Goal: Task Accomplishment & Management: Manage account settings

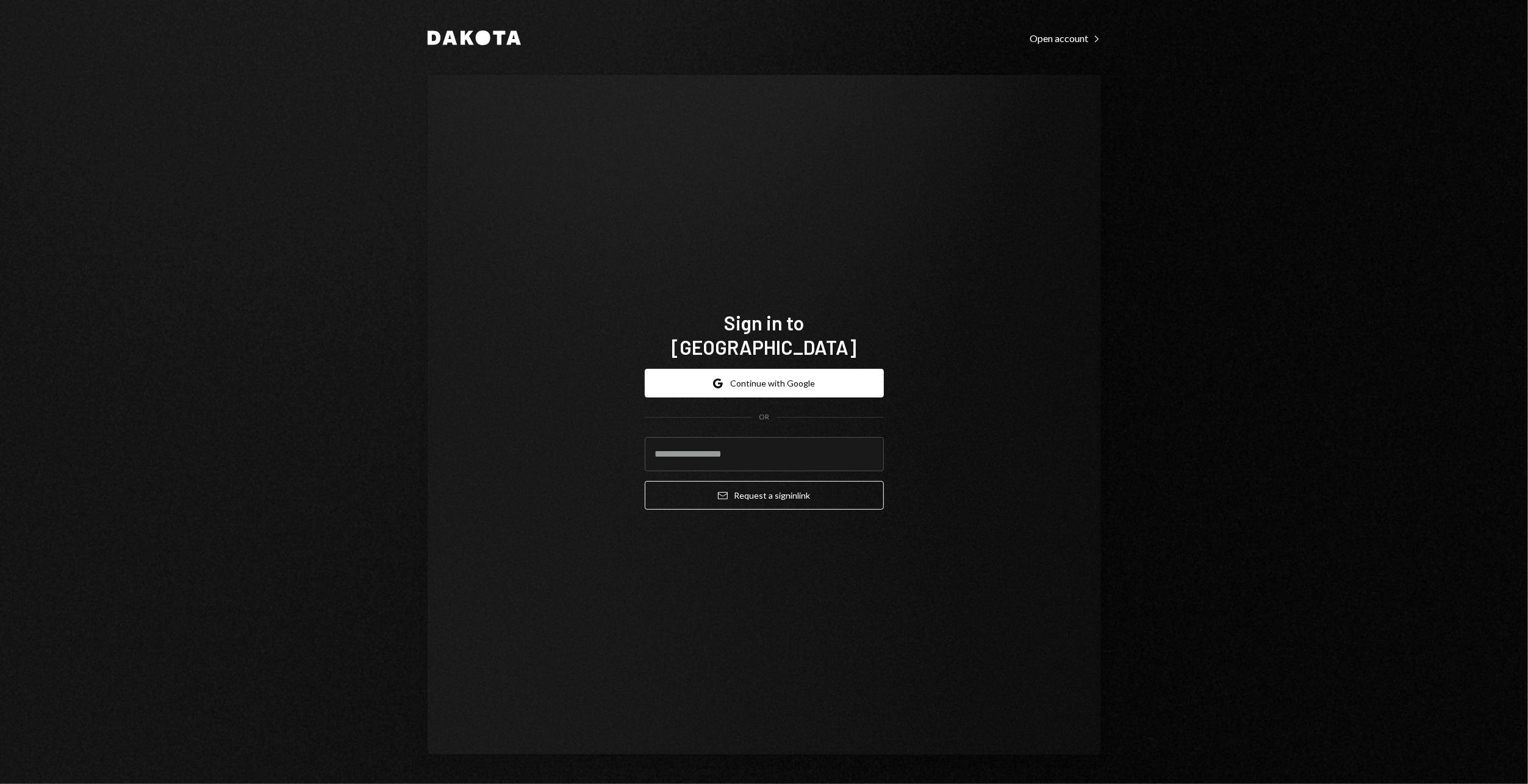
click at [316, 94] on div "Dakota Open account Right Caret Sign in to Dakota Google Continue with Google O…" at bounding box center [764, 392] width 1528 height 784
click at [809, 437] on input "email" at bounding box center [764, 454] width 239 height 34
click at [718, 446] on input "email" at bounding box center [764, 454] width 239 height 34
type input "**********"
click at [644, 481] on button "Email Request a sign in link" at bounding box center [764, 496] width 239 height 28
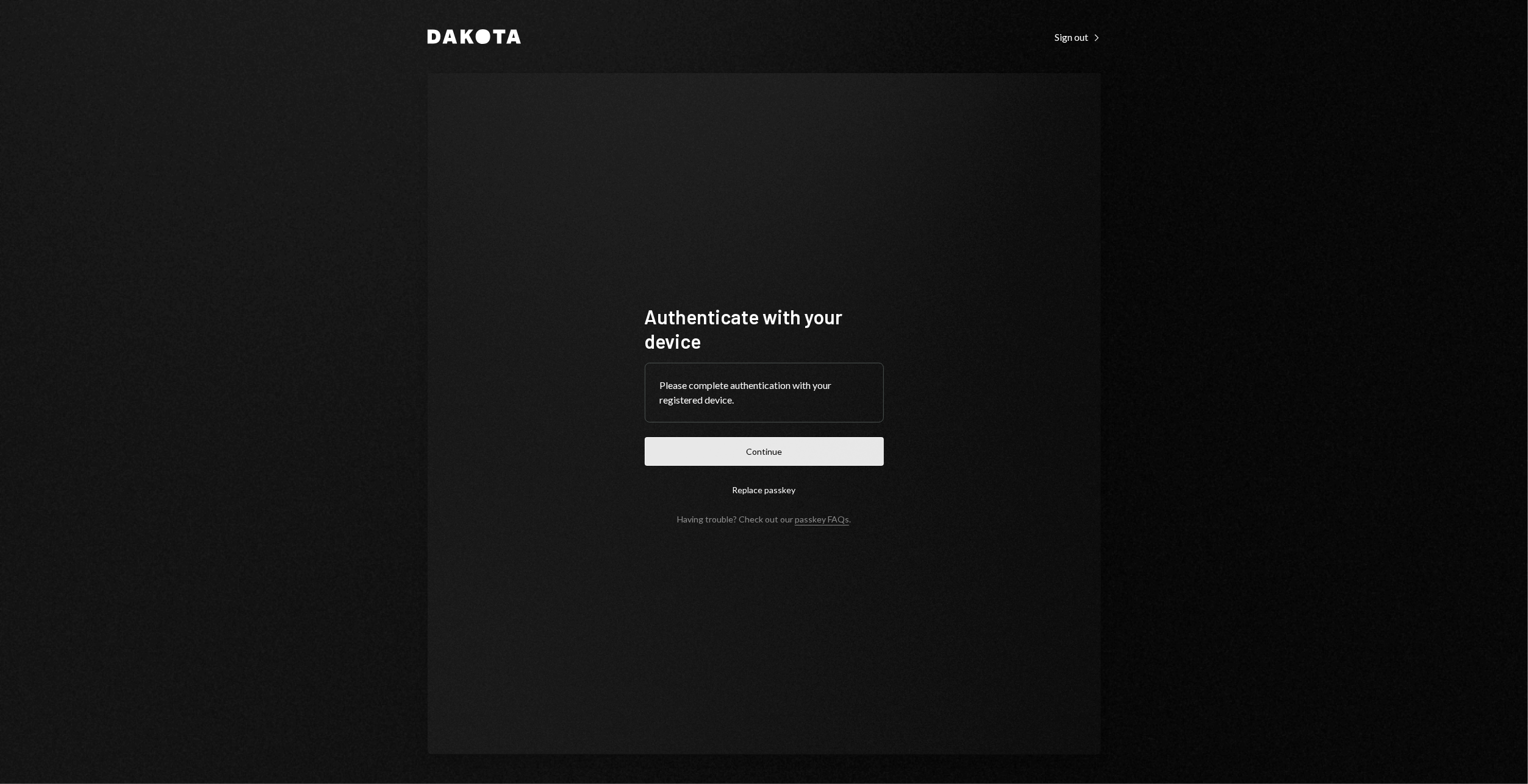
click at [828, 454] on button "Continue" at bounding box center [764, 451] width 239 height 28
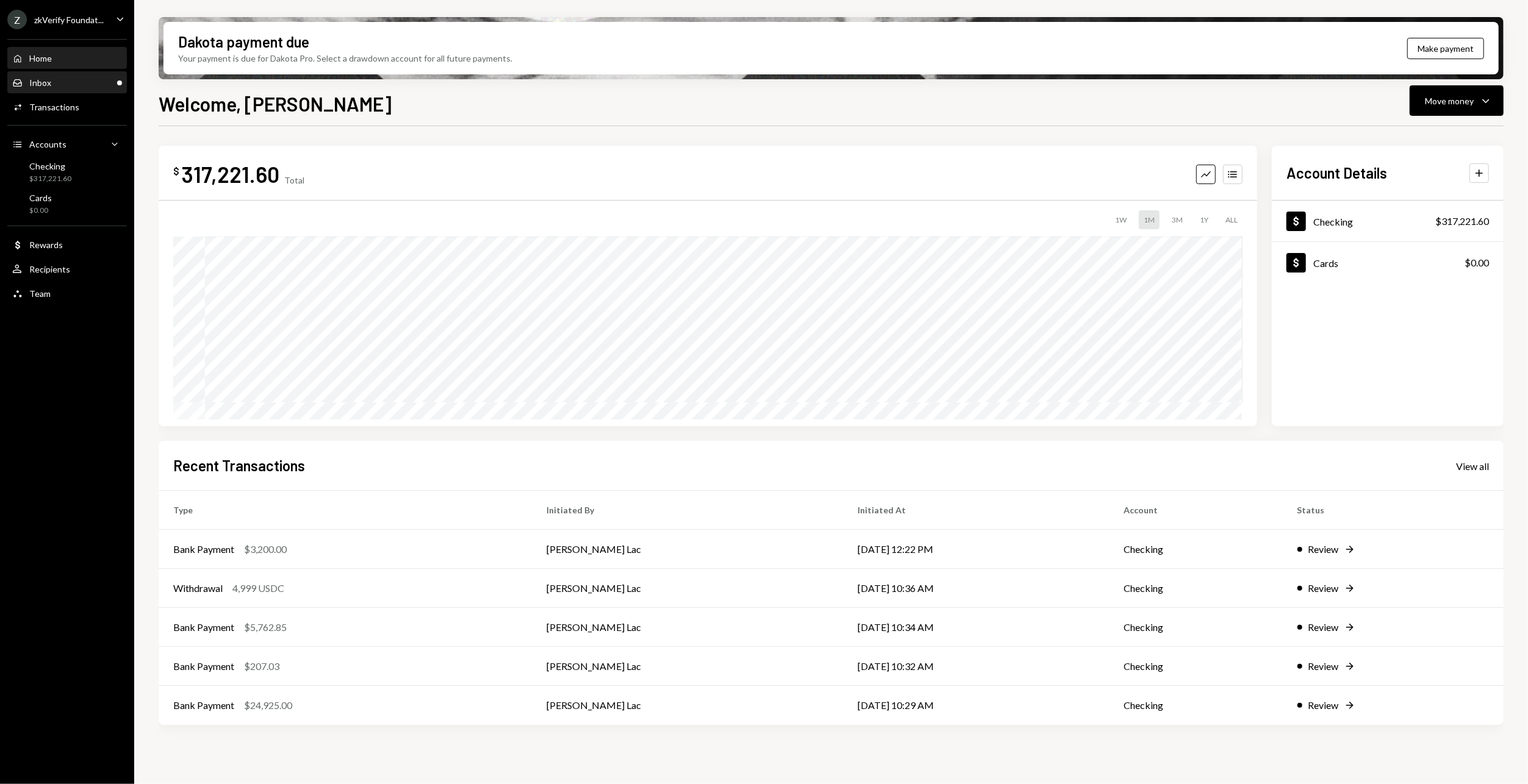
click at [42, 77] on div "Inbox Inbox" at bounding box center [67, 83] width 110 height 21
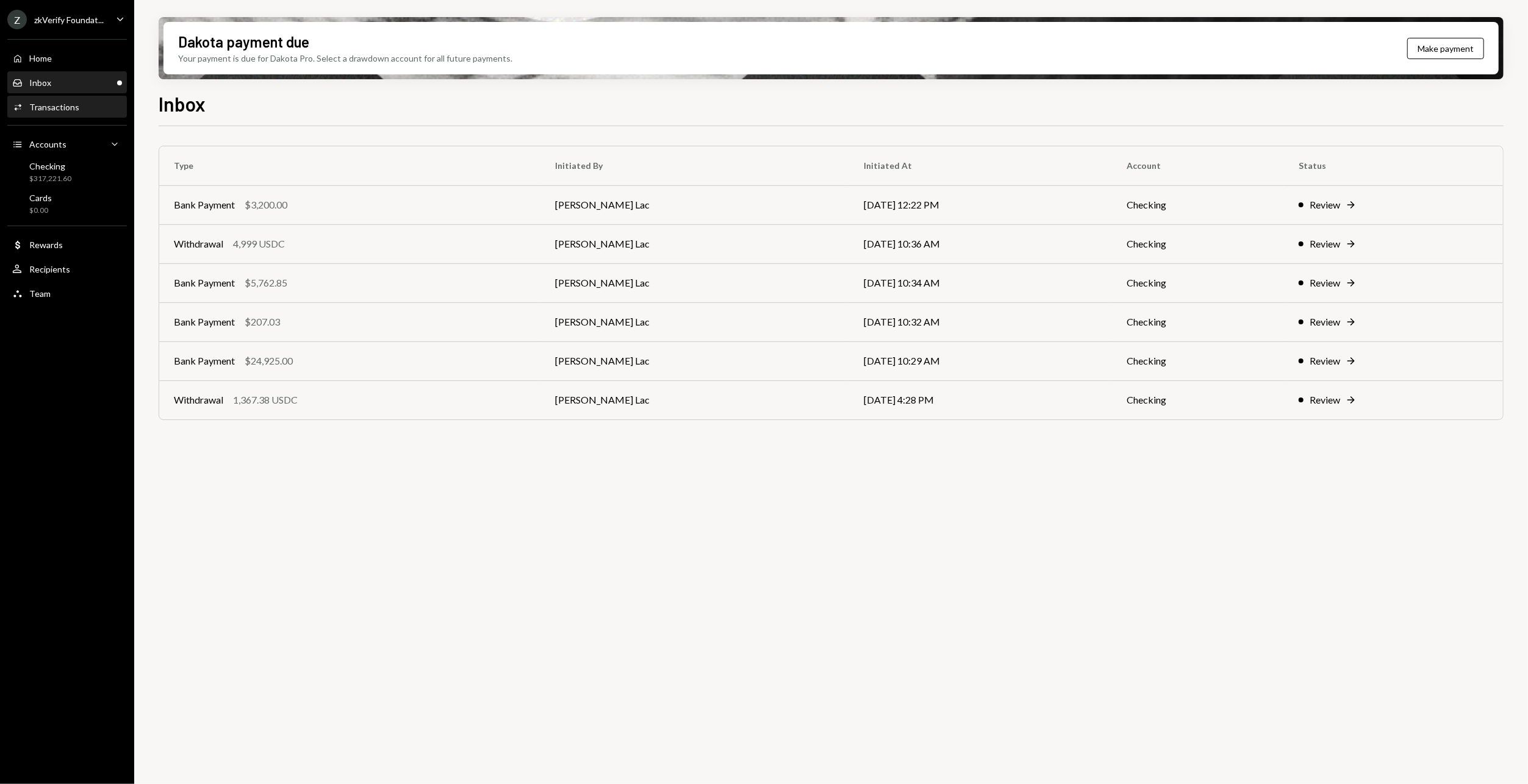
click at [81, 106] on div "Activities Transactions" at bounding box center [67, 108] width 110 height 11
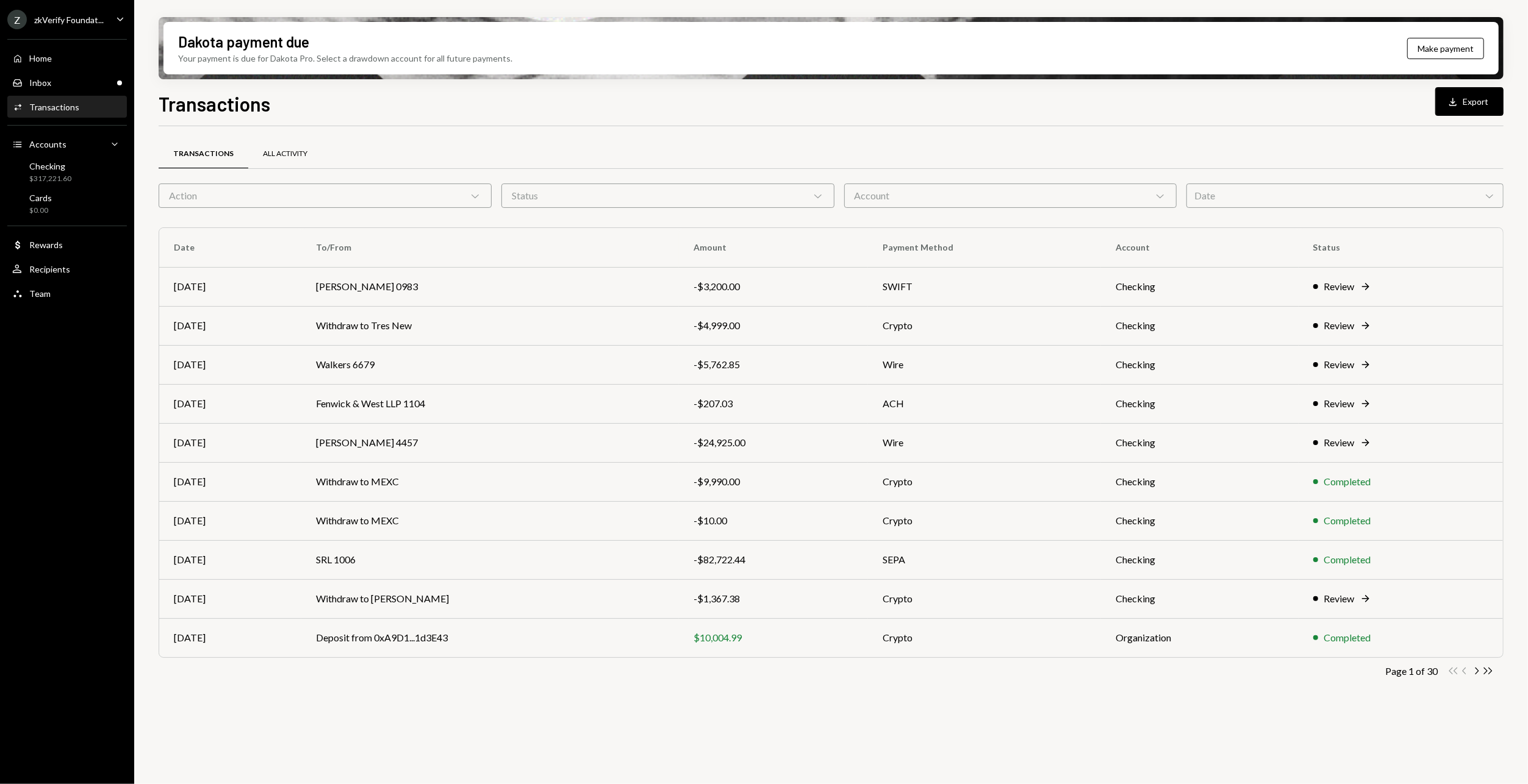
click at [275, 153] on div "All Activity" at bounding box center [285, 153] width 44 height 10
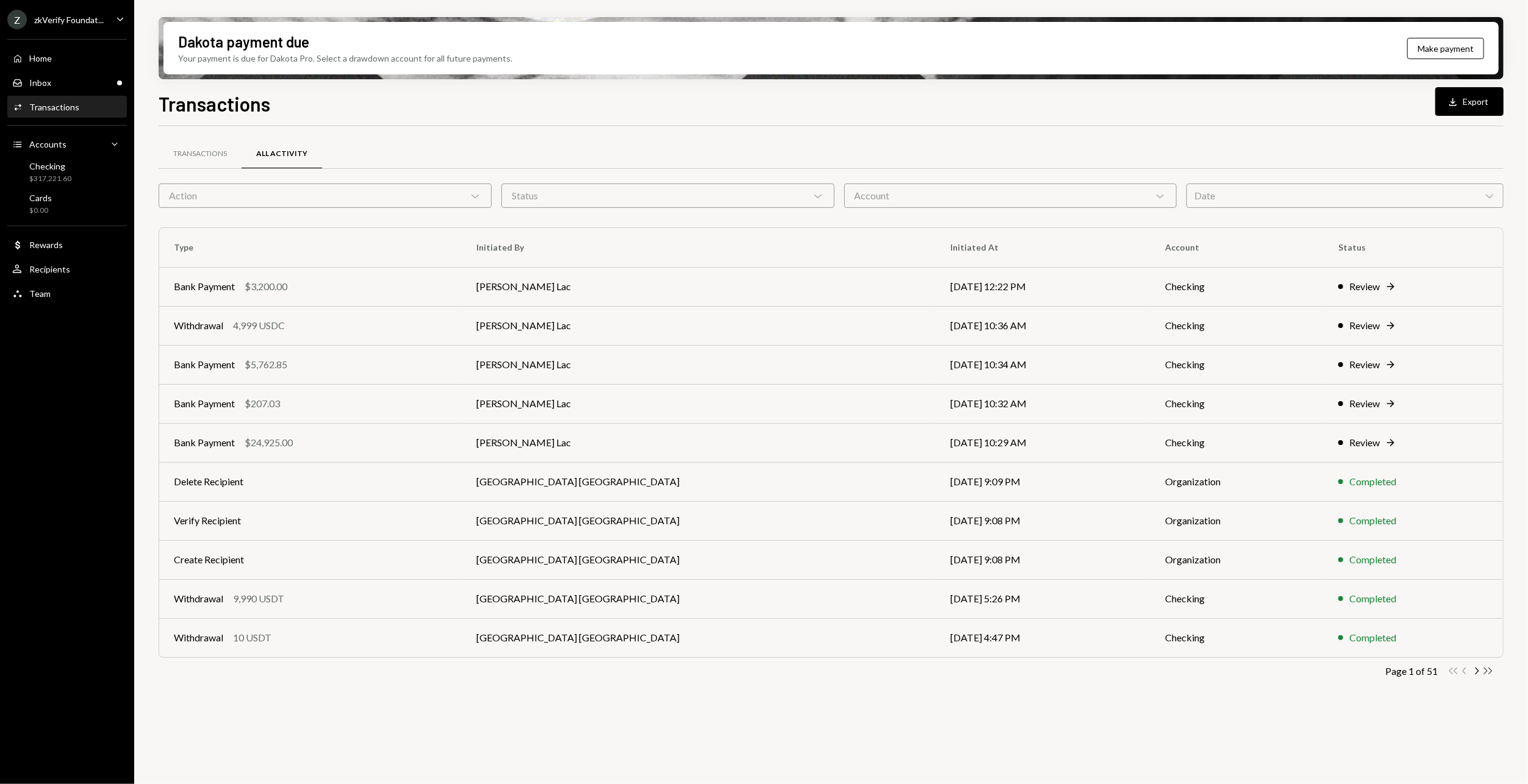
click at [1487, 670] on icon "Double Arrow Right" at bounding box center [1487, 671] width 11 height 11
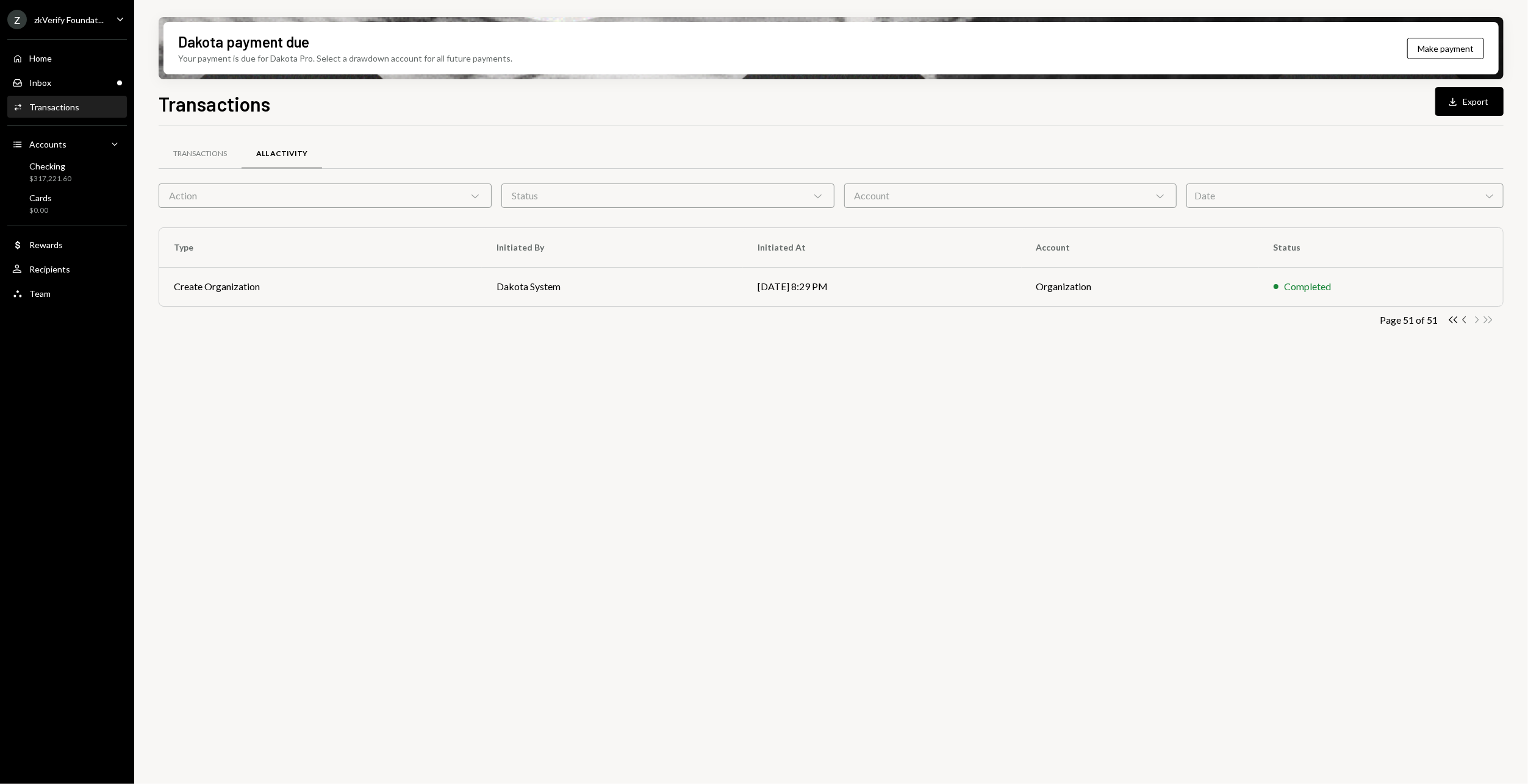
click at [1467, 320] on icon "Chevron Left" at bounding box center [1465, 320] width 11 height 11
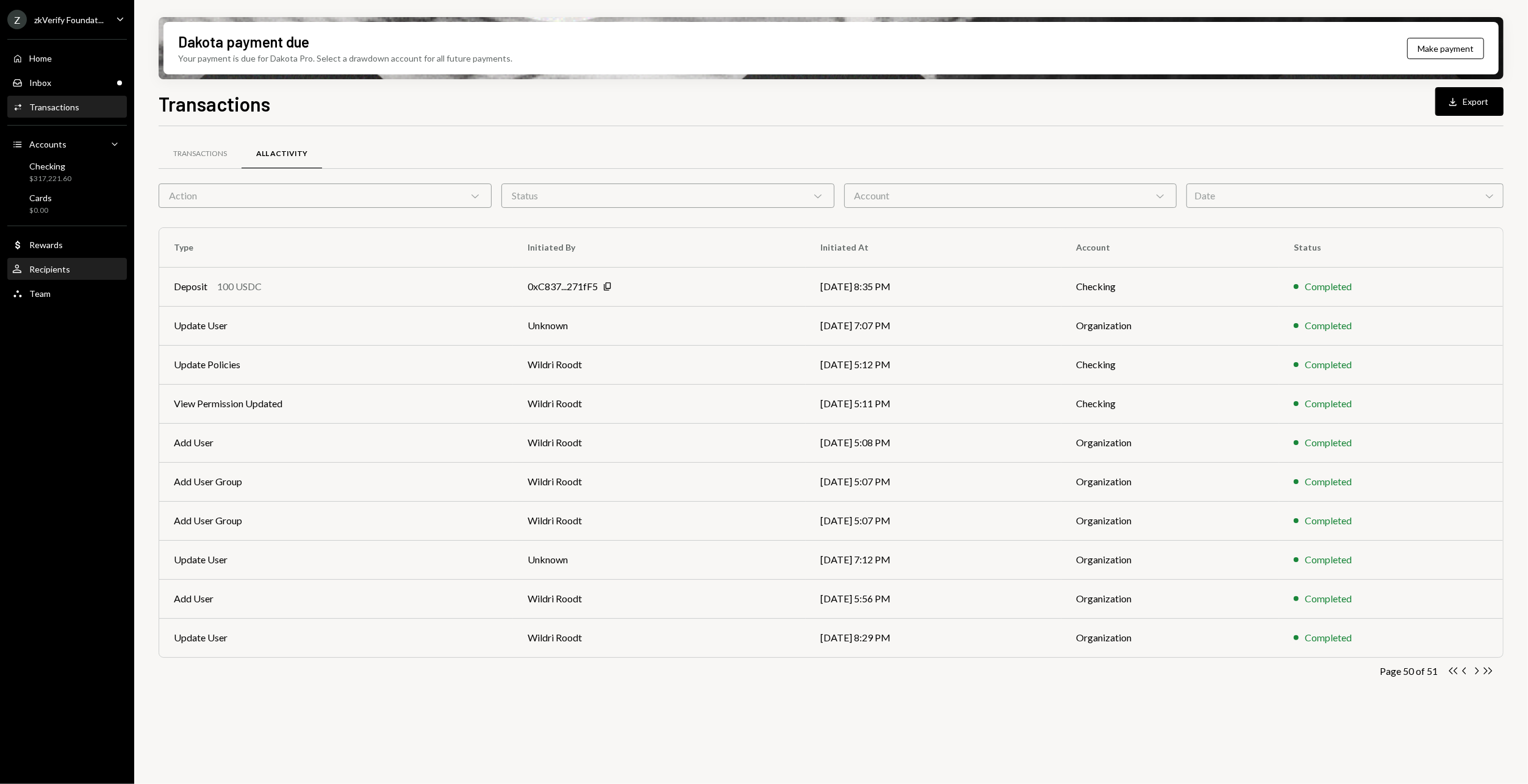
click at [56, 263] on div "User Recipients" at bounding box center [67, 270] width 110 height 21
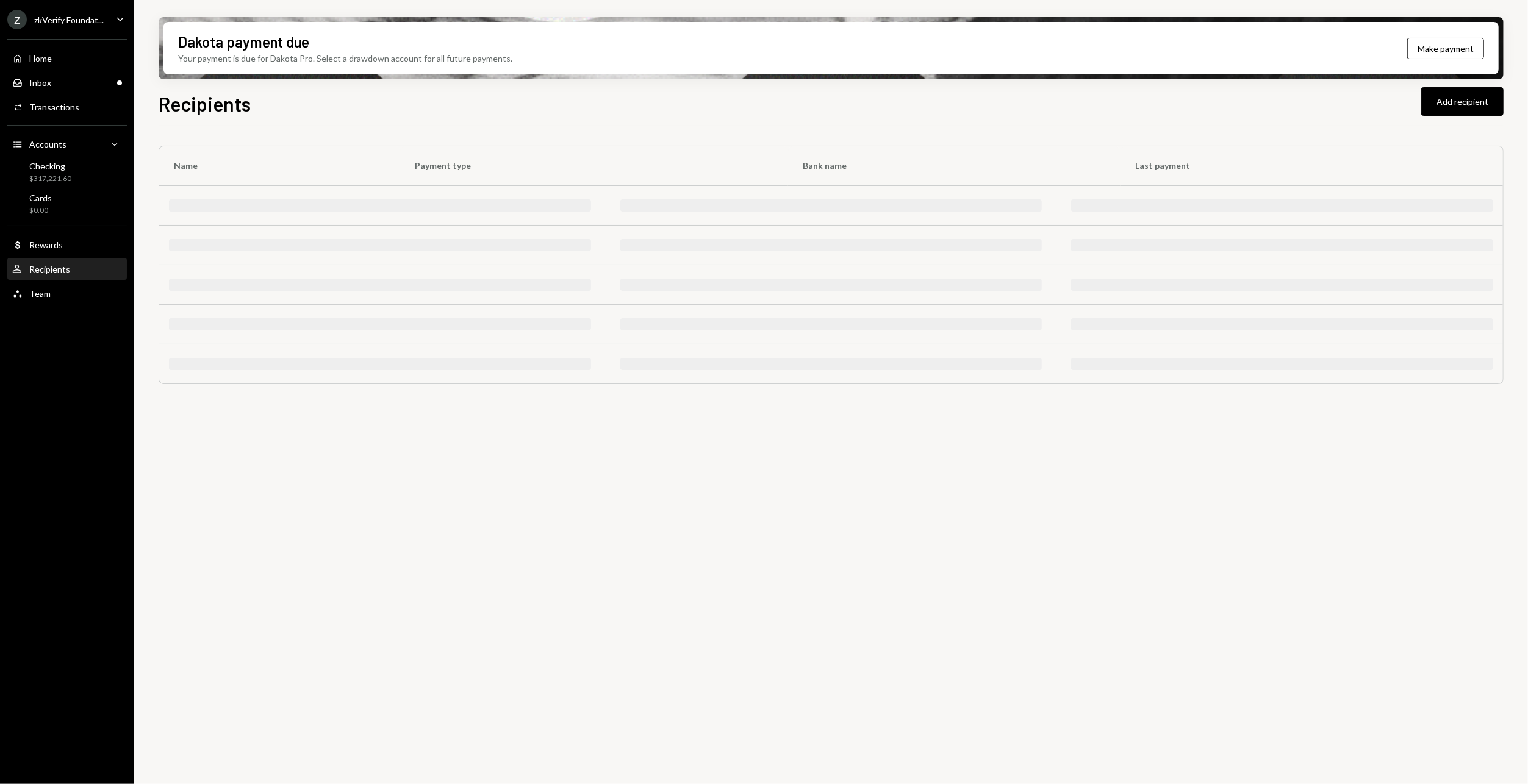
click at [34, 266] on div "Recipients" at bounding box center [49, 269] width 41 height 10
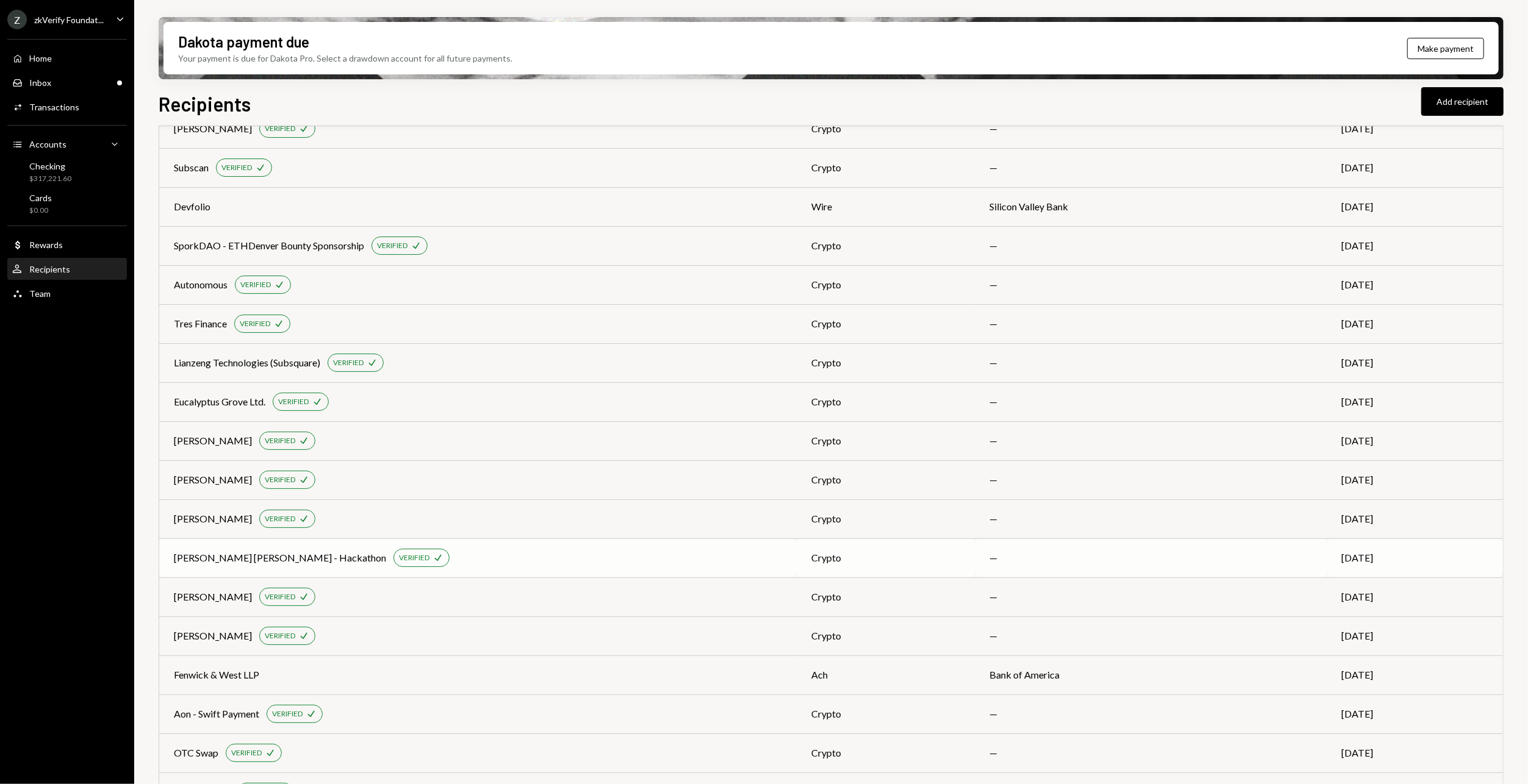
scroll to position [2455, 0]
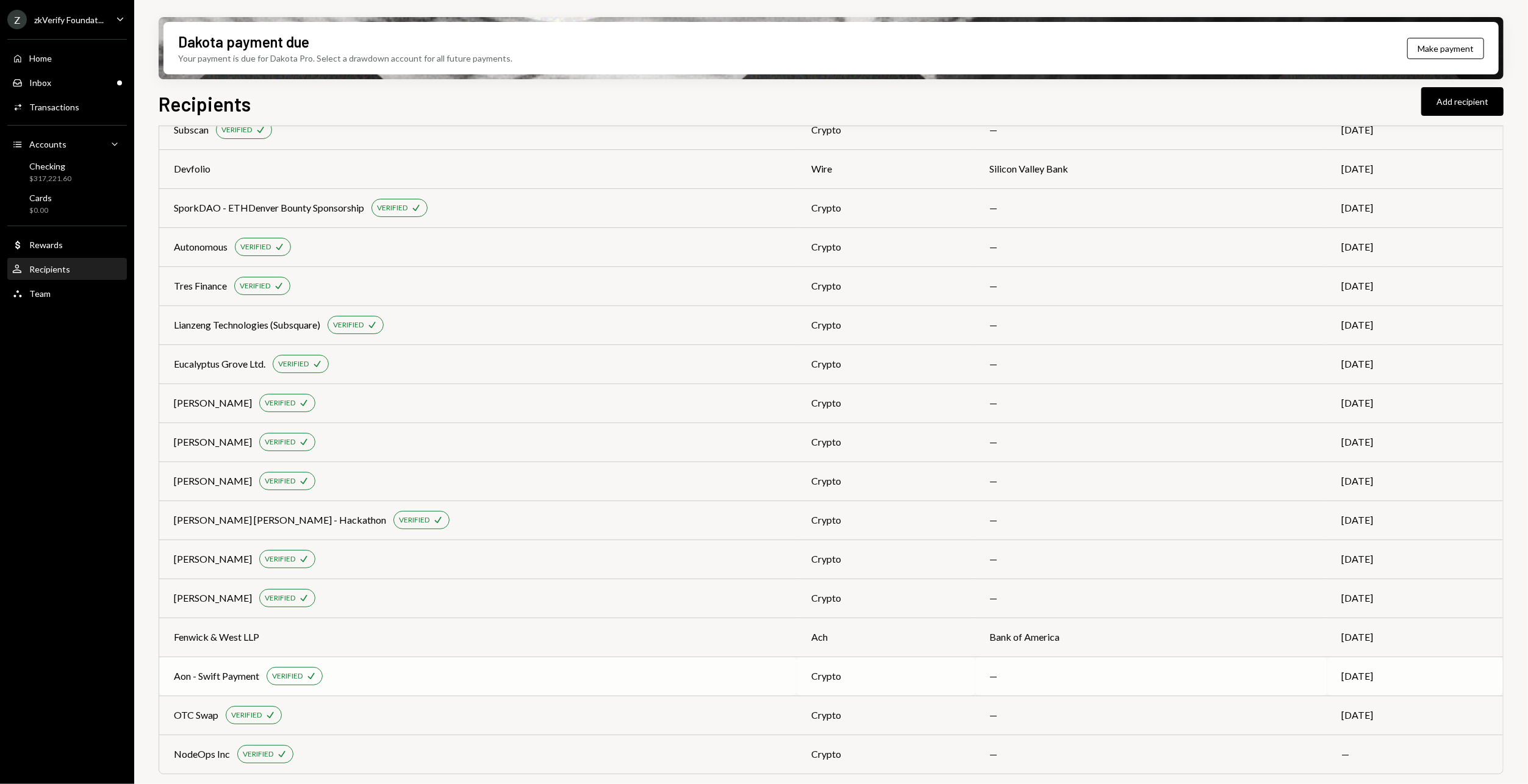
click at [237, 678] on div "Aon - Swift Payment" at bounding box center [217, 675] width 85 height 14
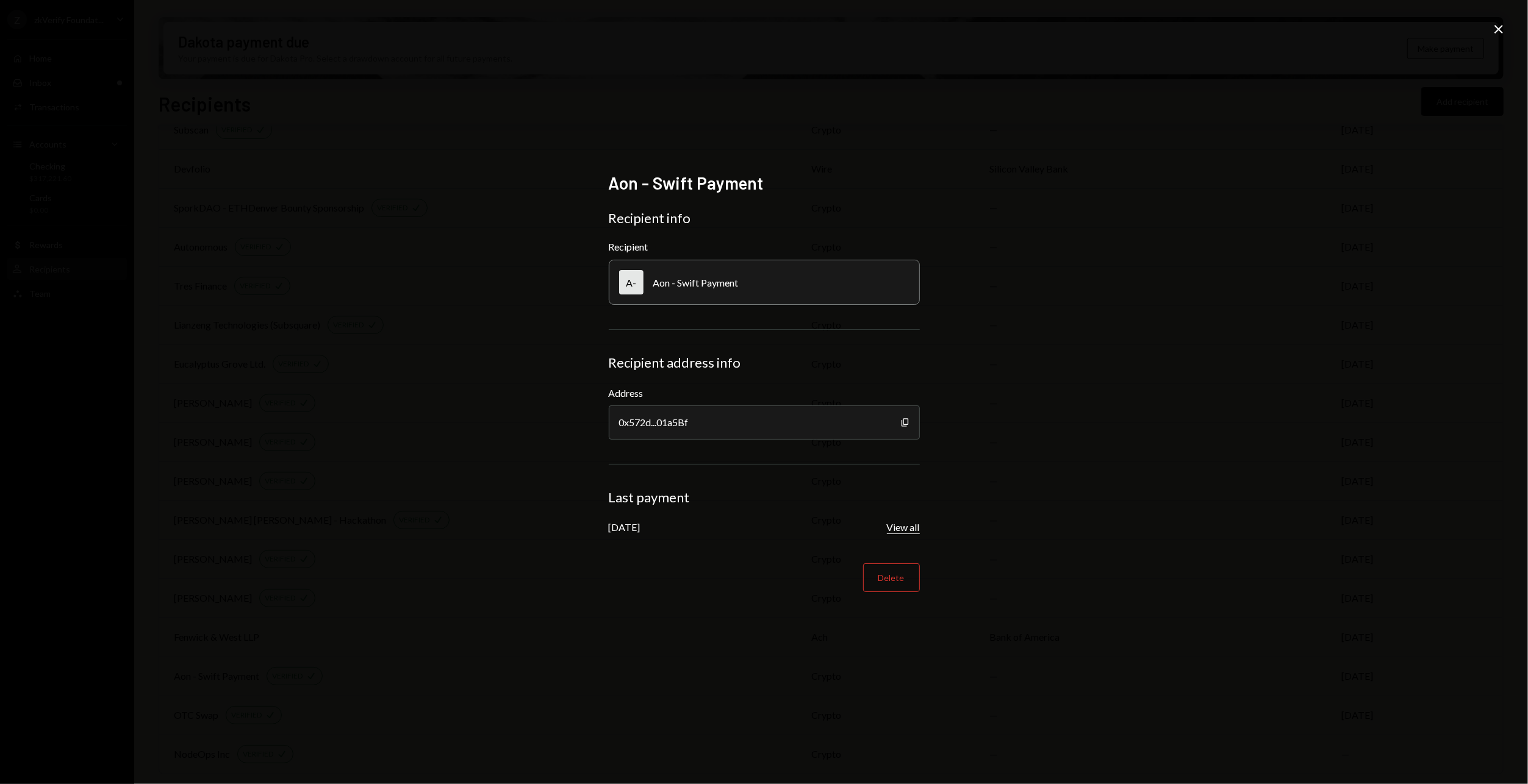
click at [900, 528] on button "View all" at bounding box center [903, 528] width 33 height 13
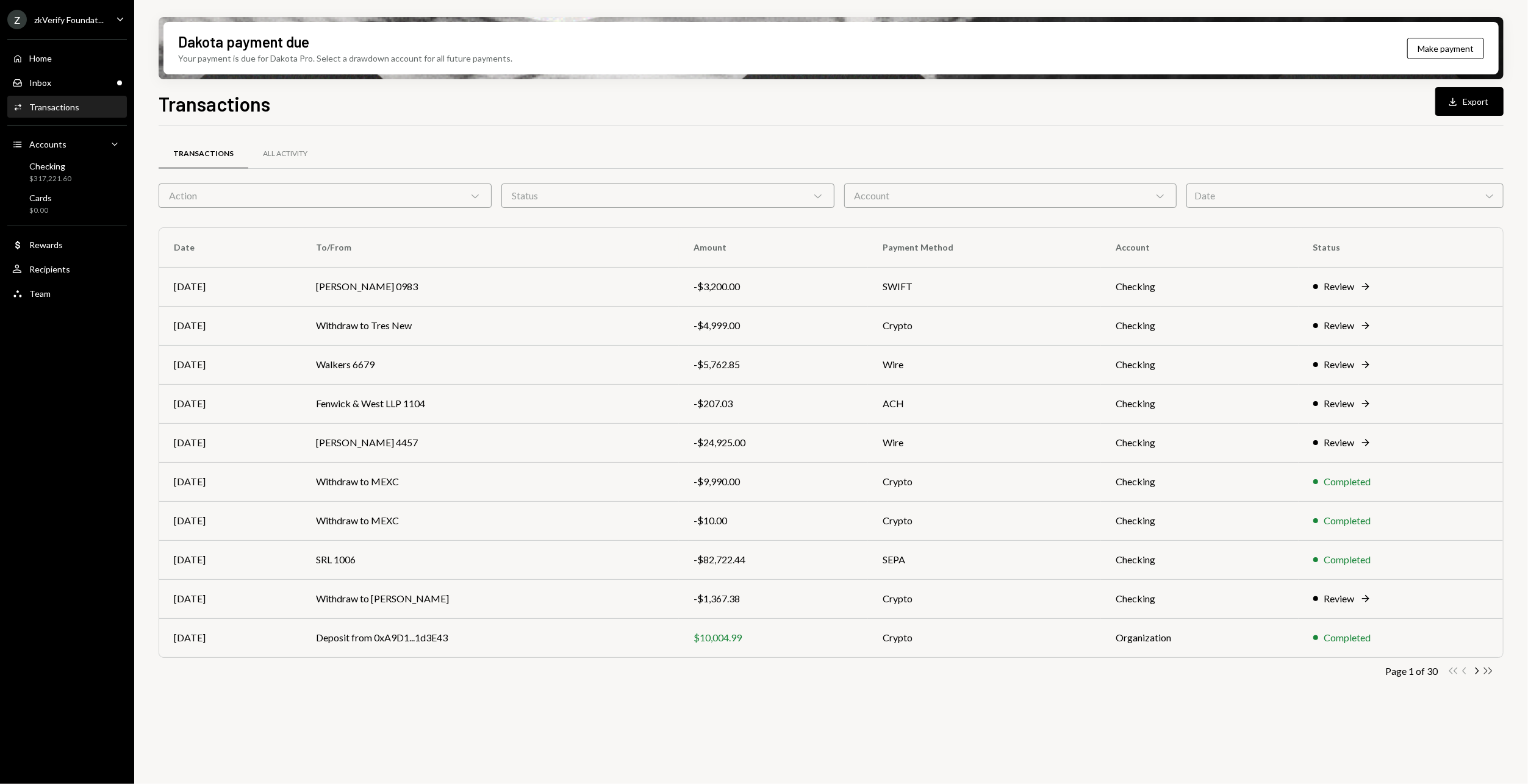
click at [1486, 667] on icon "Double Arrow Right" at bounding box center [1487, 671] width 11 height 11
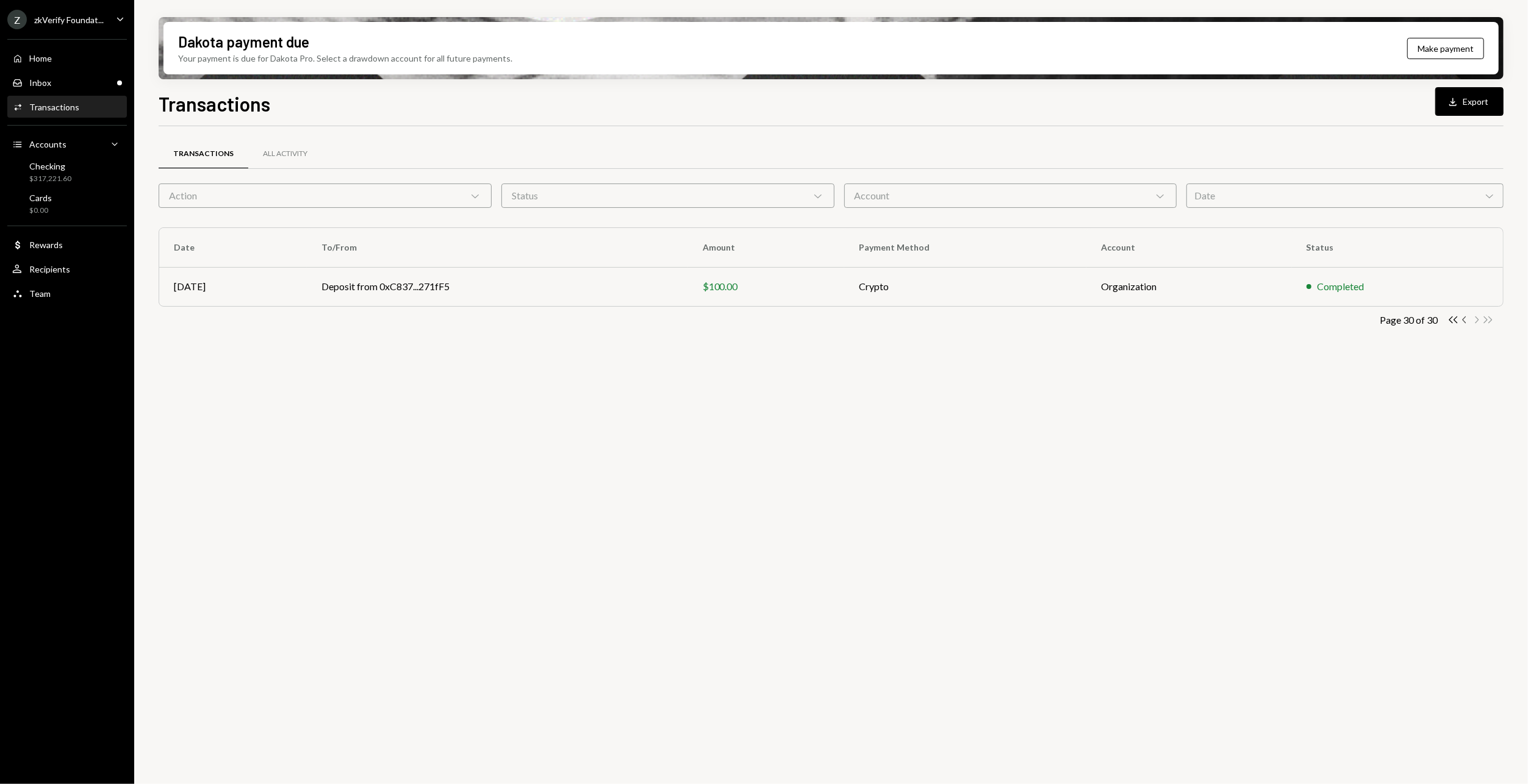
click at [1463, 322] on icon "Chevron Left" at bounding box center [1465, 320] width 11 height 11
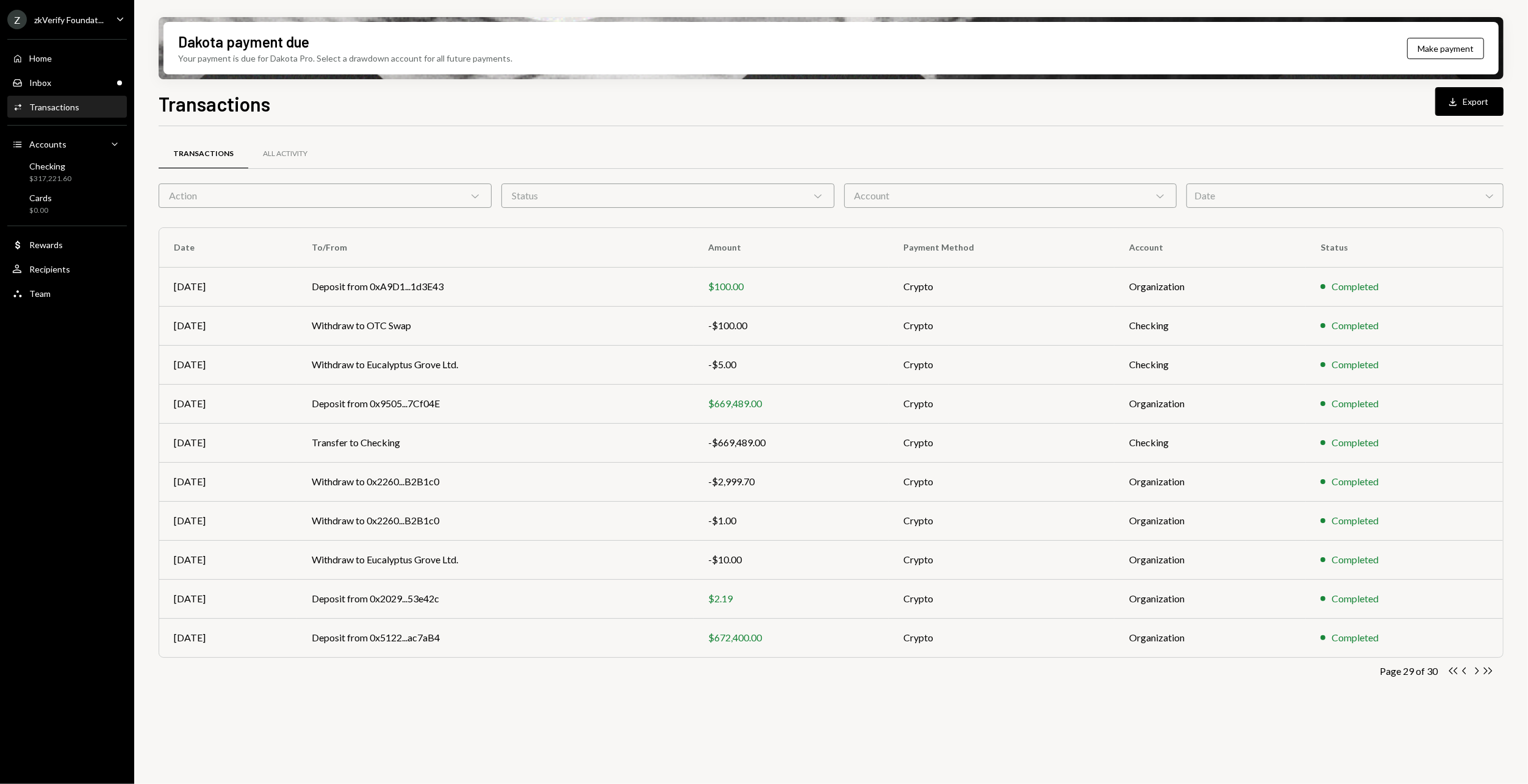
click at [1466, 670] on icon "Chevron Left" at bounding box center [1465, 671] width 11 height 11
click at [757, 368] on div "-$17,600.00" at bounding box center [791, 364] width 167 height 14
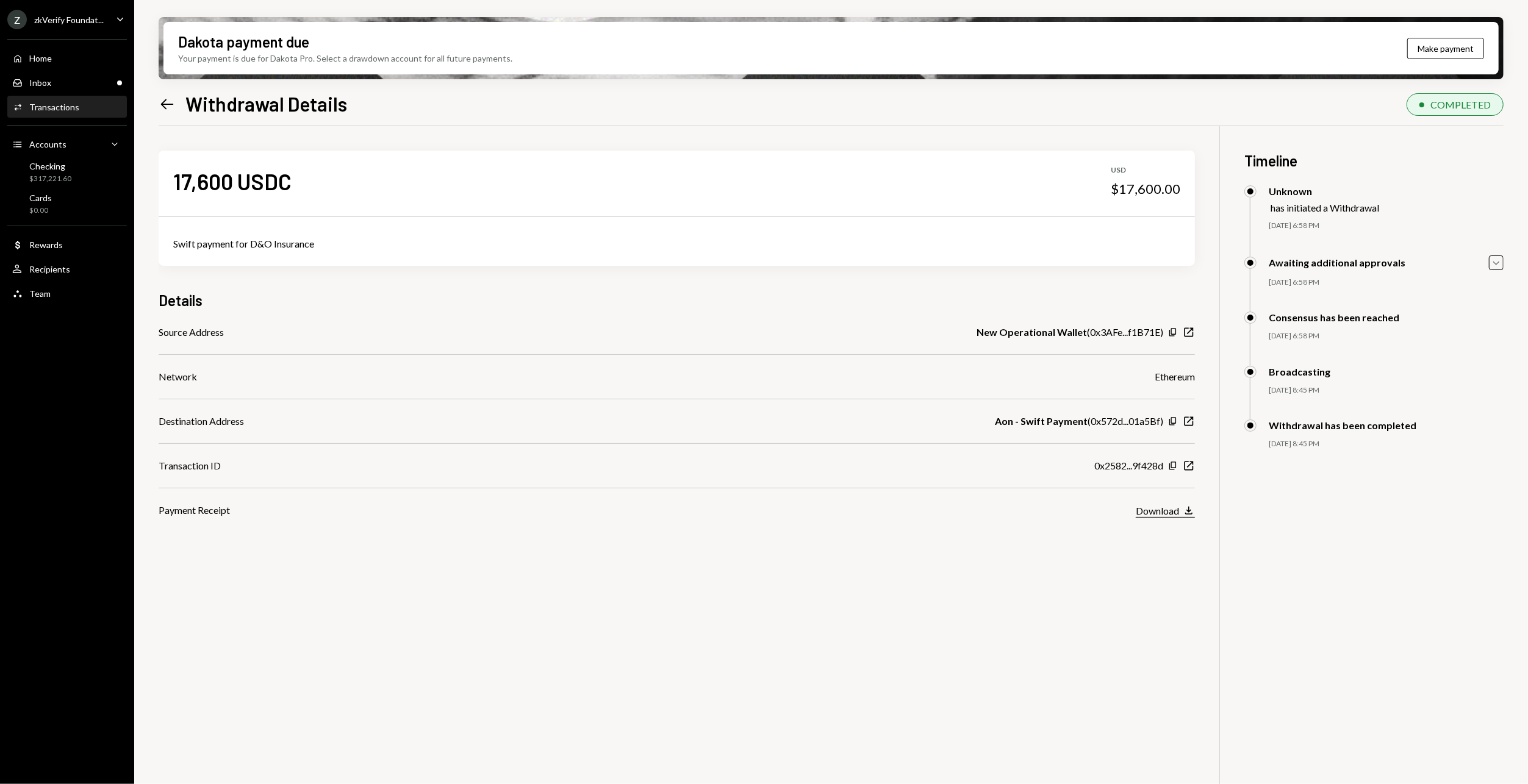
click at [1190, 511] on icon "button" at bounding box center [1188, 511] width 8 height 8
click at [816, 685] on div "17,600 USDC USD $17,600.00 Swift payment for D&O Insurance Details Source Addre…" at bounding box center [831, 517] width 1344 height 784
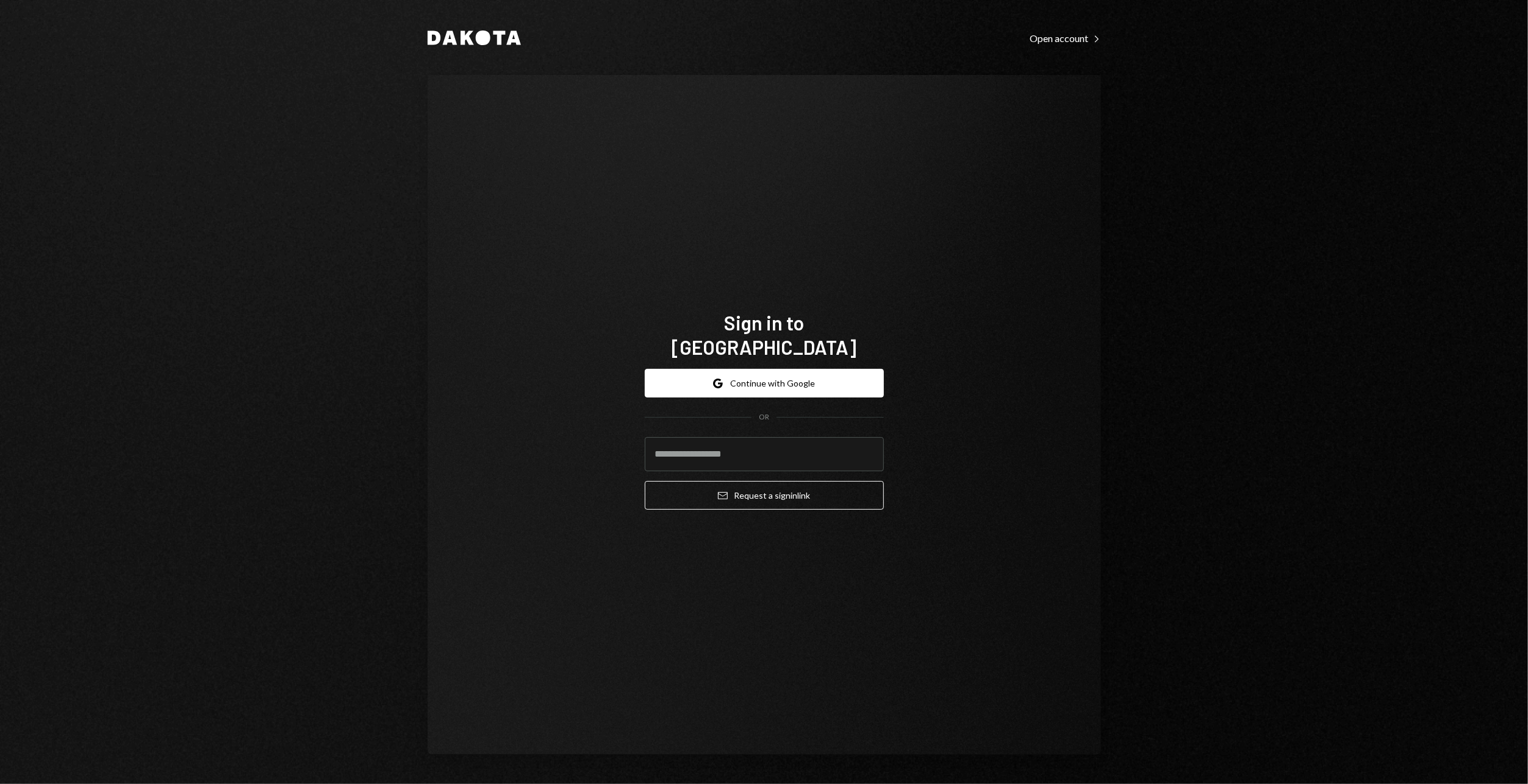
type input "**********"
click at [761, 484] on button "Email Request a sign in link" at bounding box center [764, 496] width 239 height 28
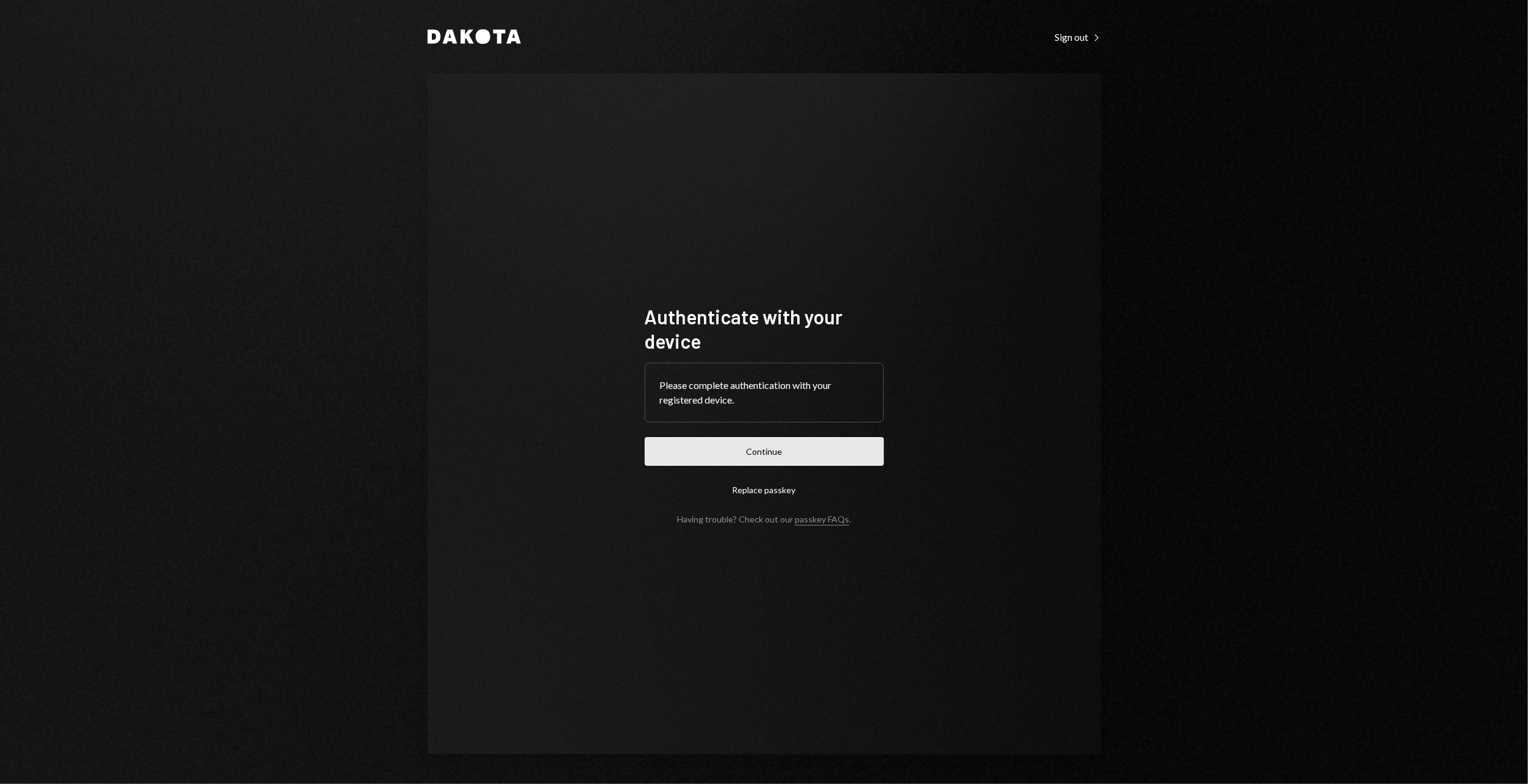
click at [762, 455] on button "Continue" at bounding box center [764, 451] width 239 height 28
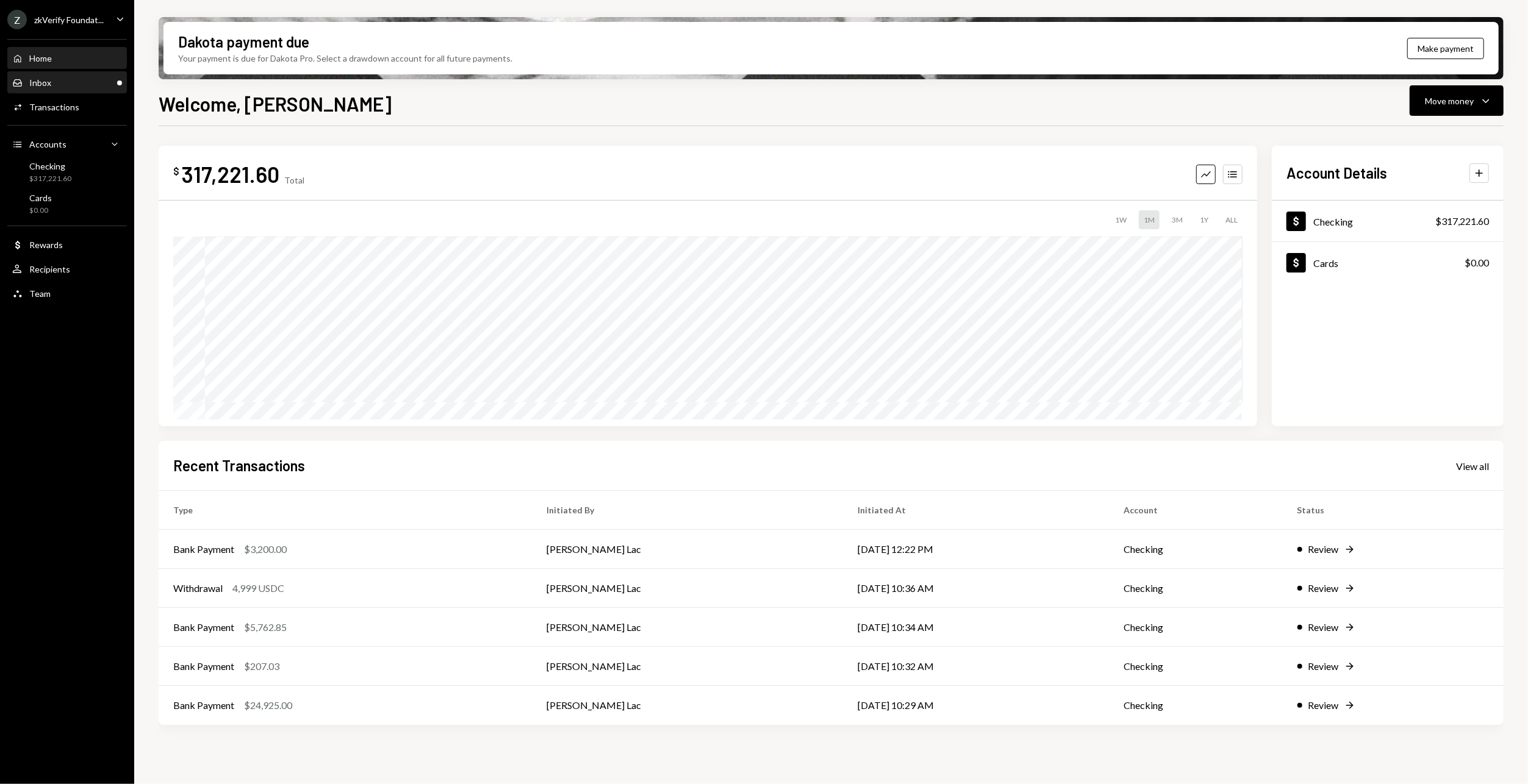
click at [75, 91] on div "Inbox Inbox" at bounding box center [67, 83] width 110 height 21
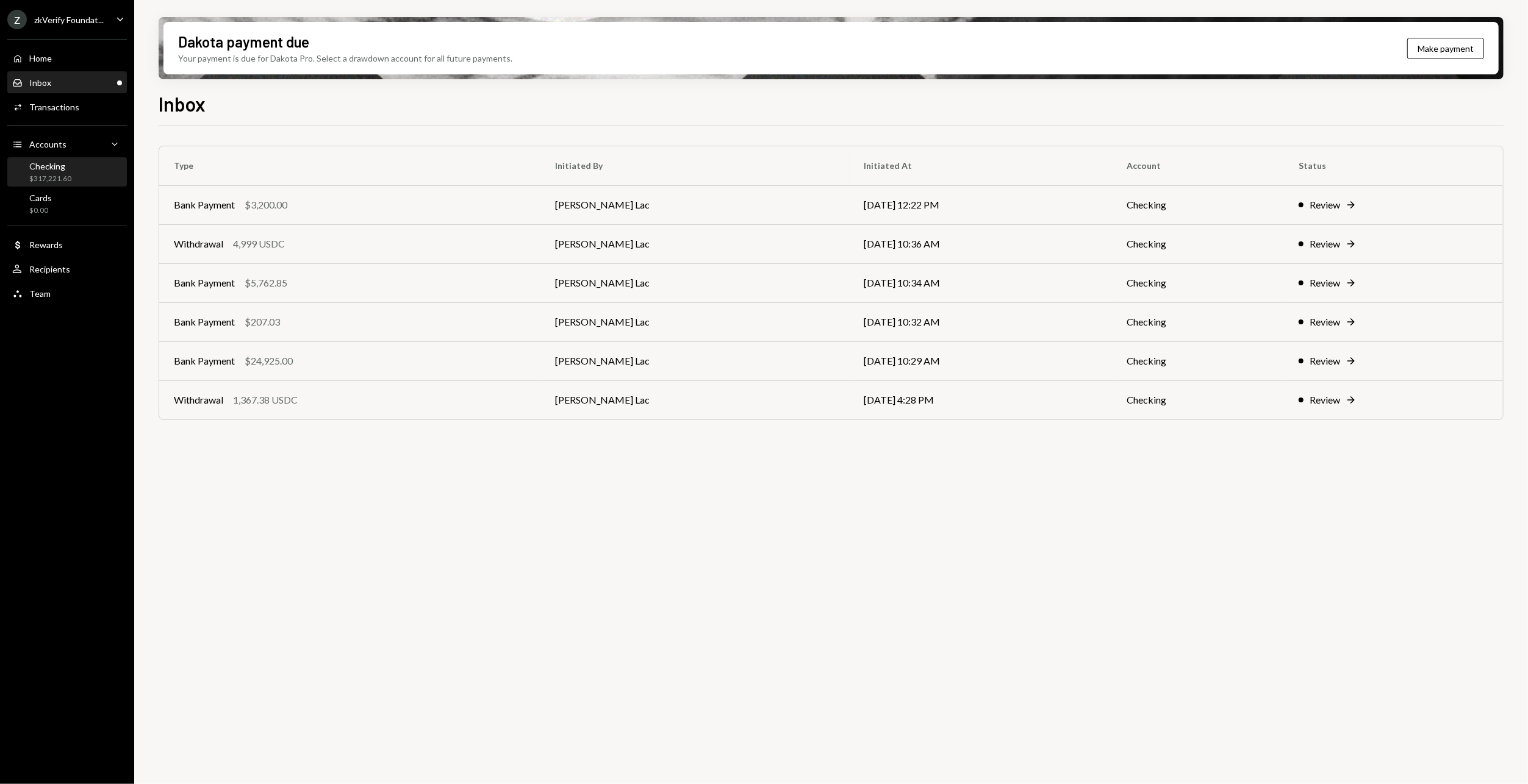
click at [75, 169] on div "Checking $317,221.60" at bounding box center [67, 172] width 110 height 23
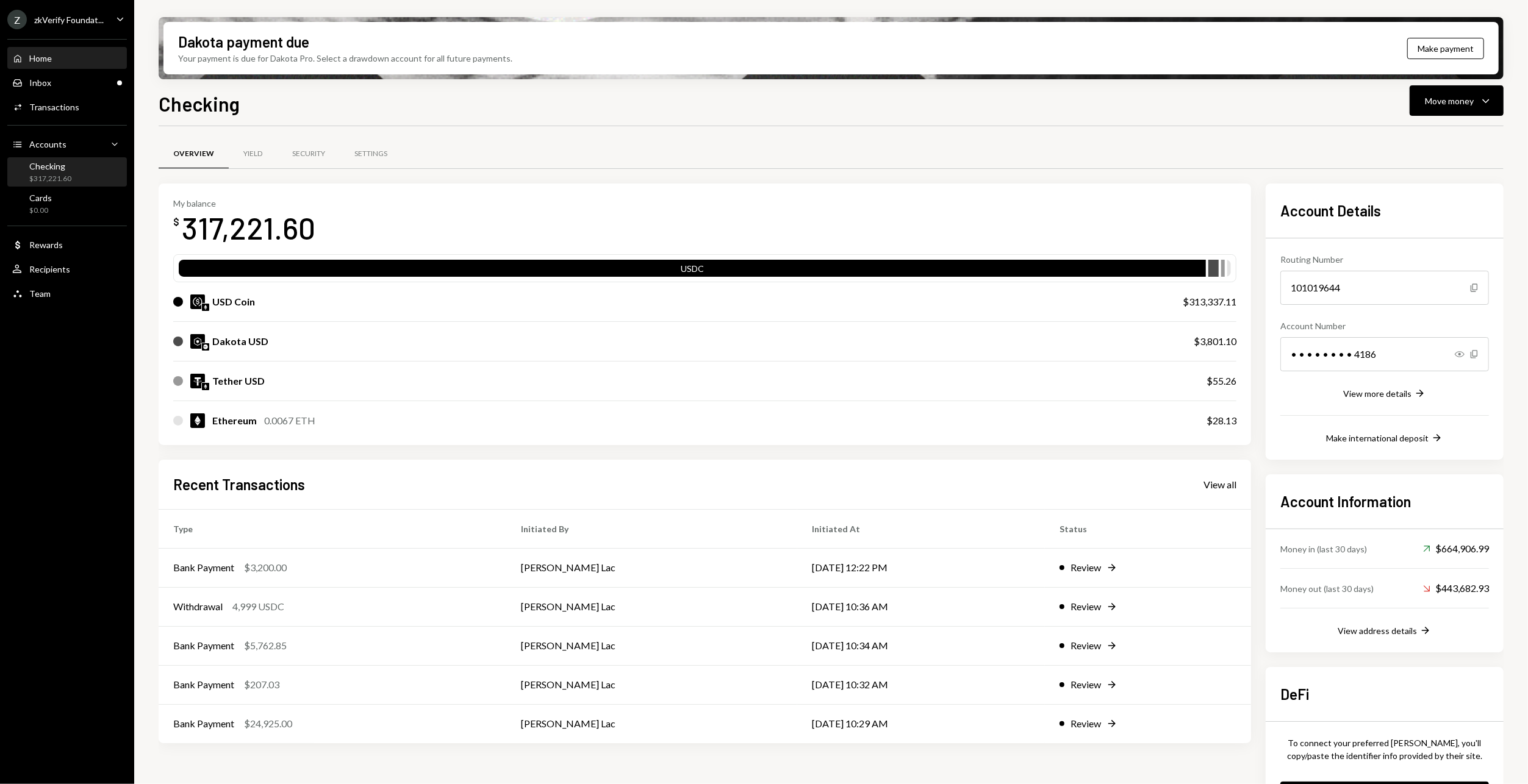
click at [57, 61] on div "Home Home" at bounding box center [67, 59] width 110 height 11
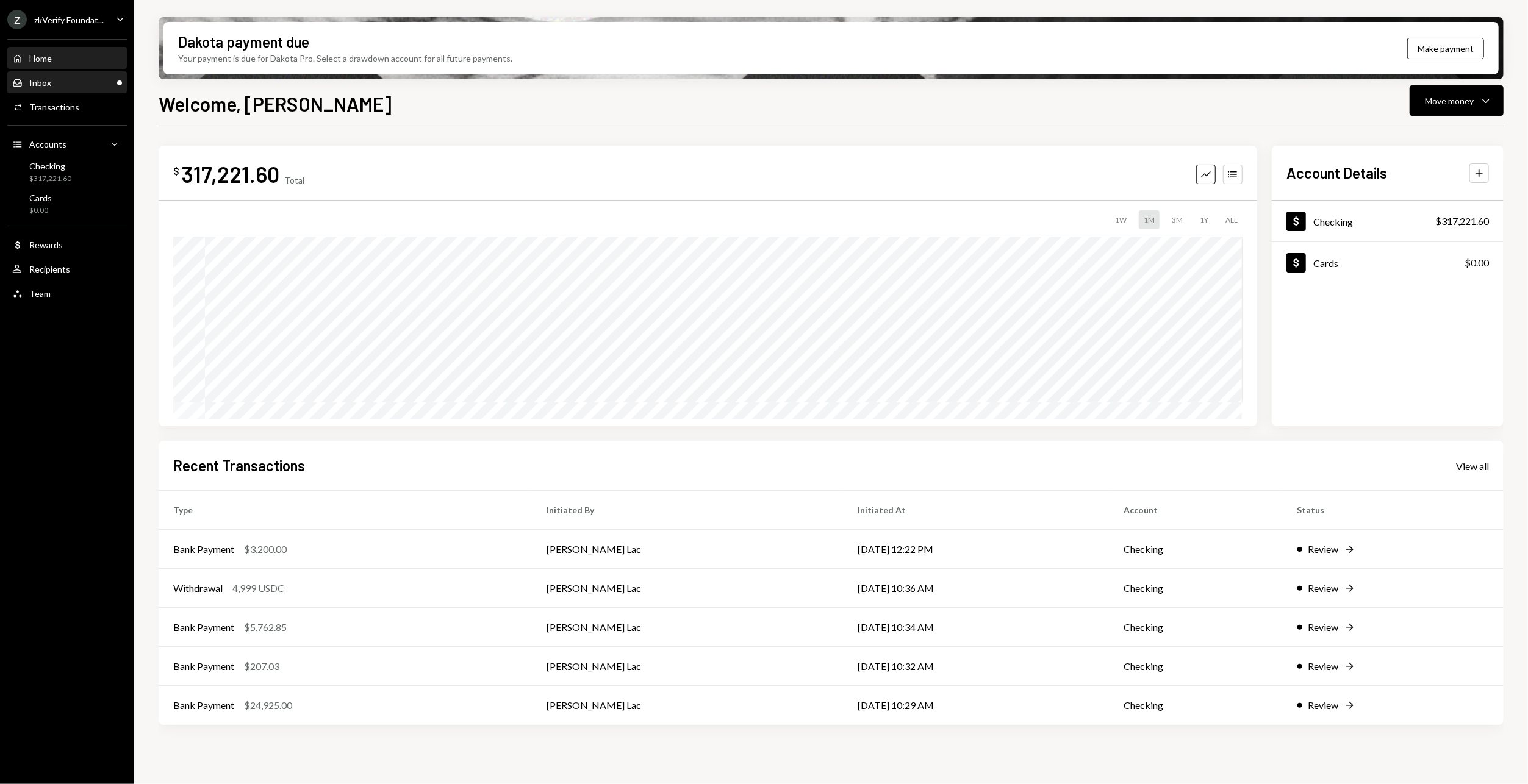
click at [71, 73] on div "Inbox Inbox" at bounding box center [67, 83] width 110 height 21
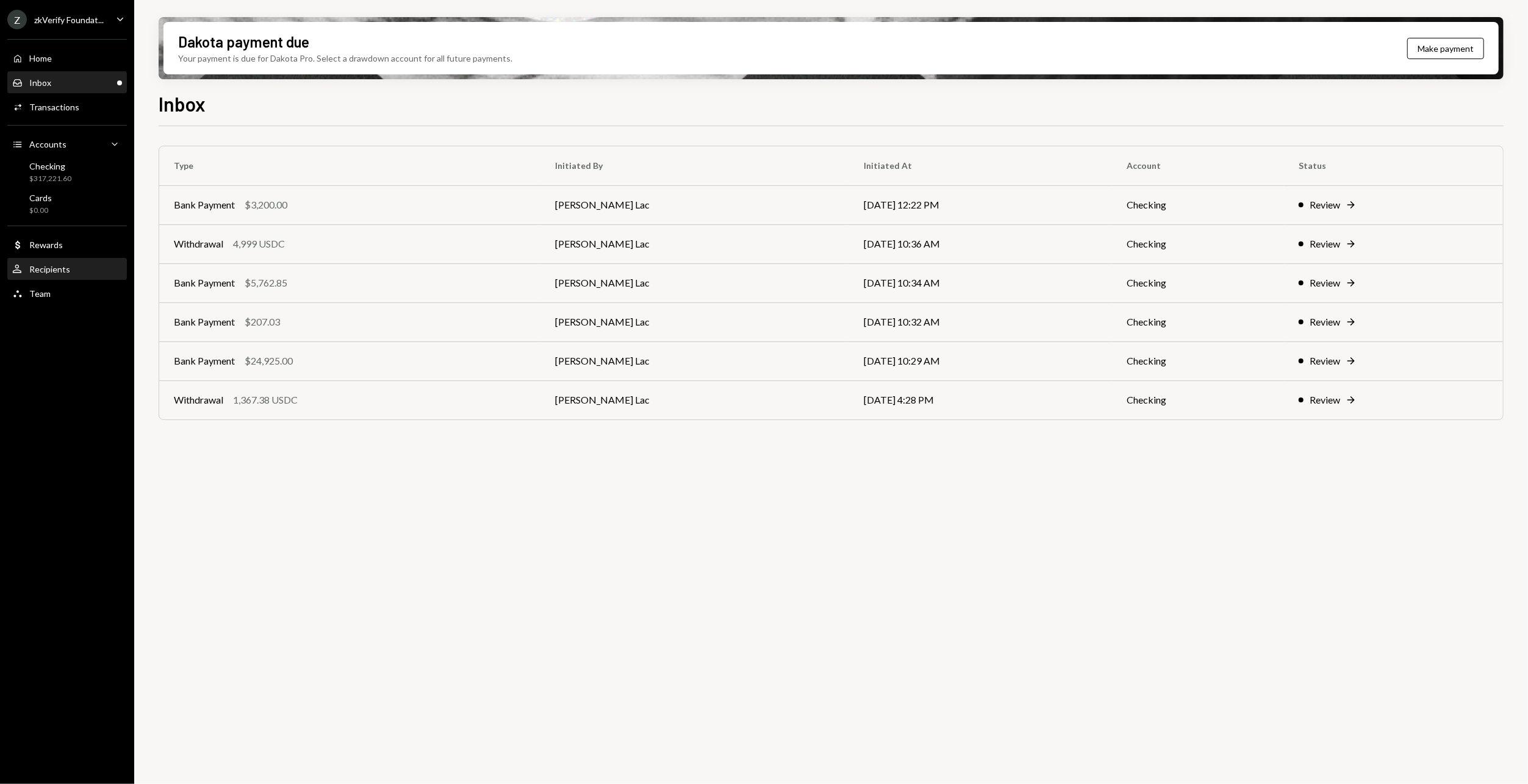
click at [61, 269] on div "Recipients" at bounding box center [49, 269] width 41 height 10
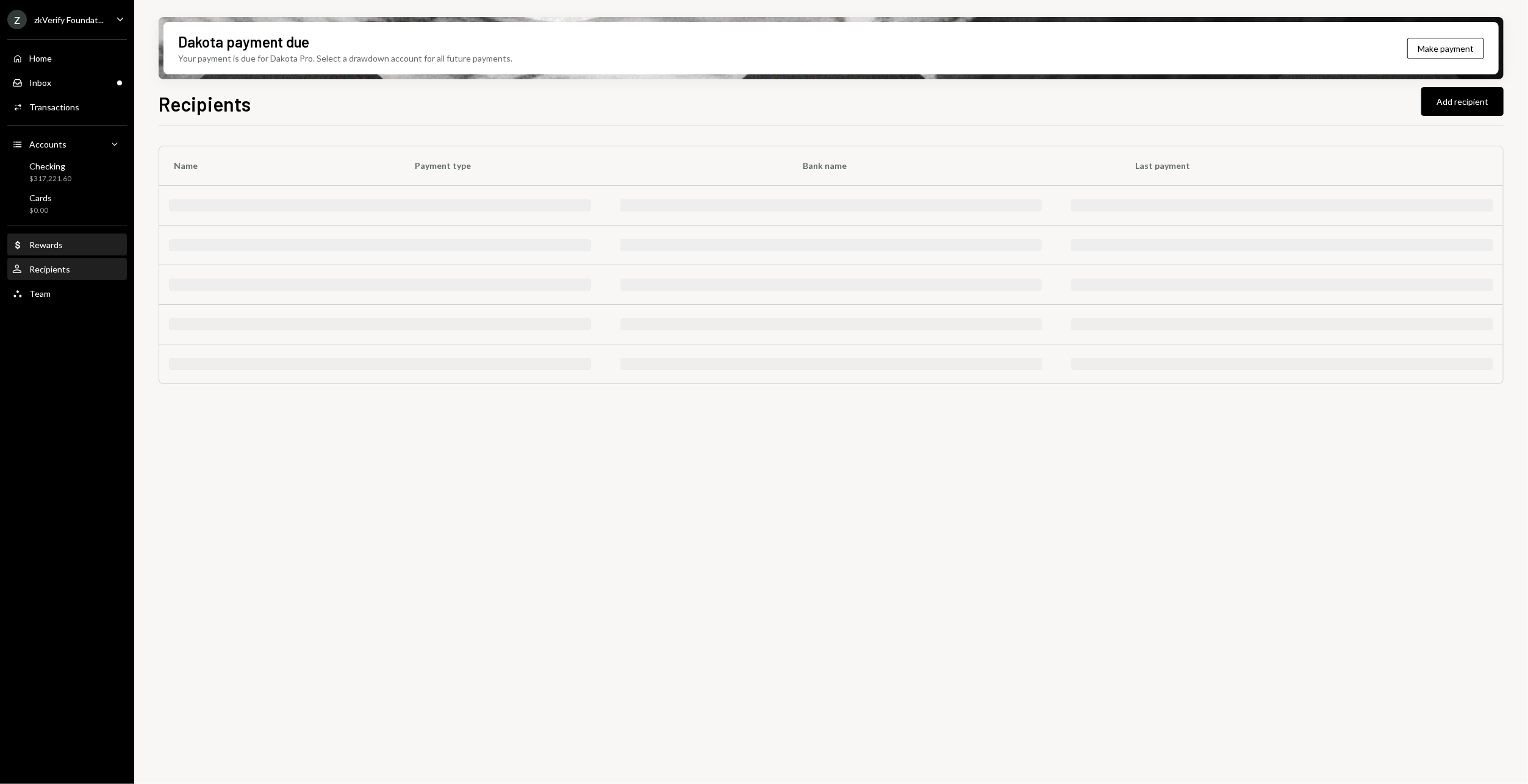
click at [45, 241] on div "Rewards" at bounding box center [45, 244] width 33 height 10
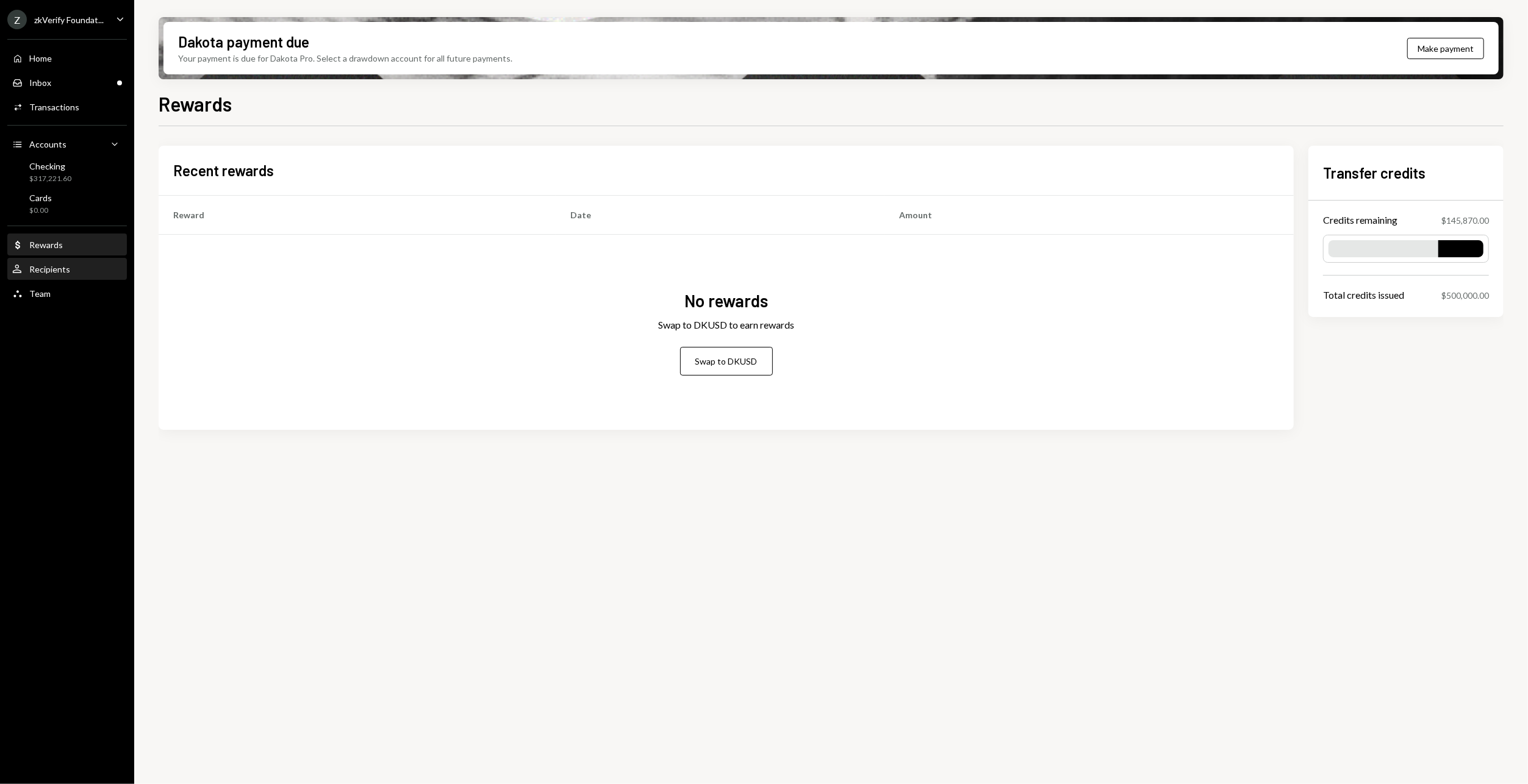
click at [53, 272] on div "Recipients" at bounding box center [49, 269] width 41 height 10
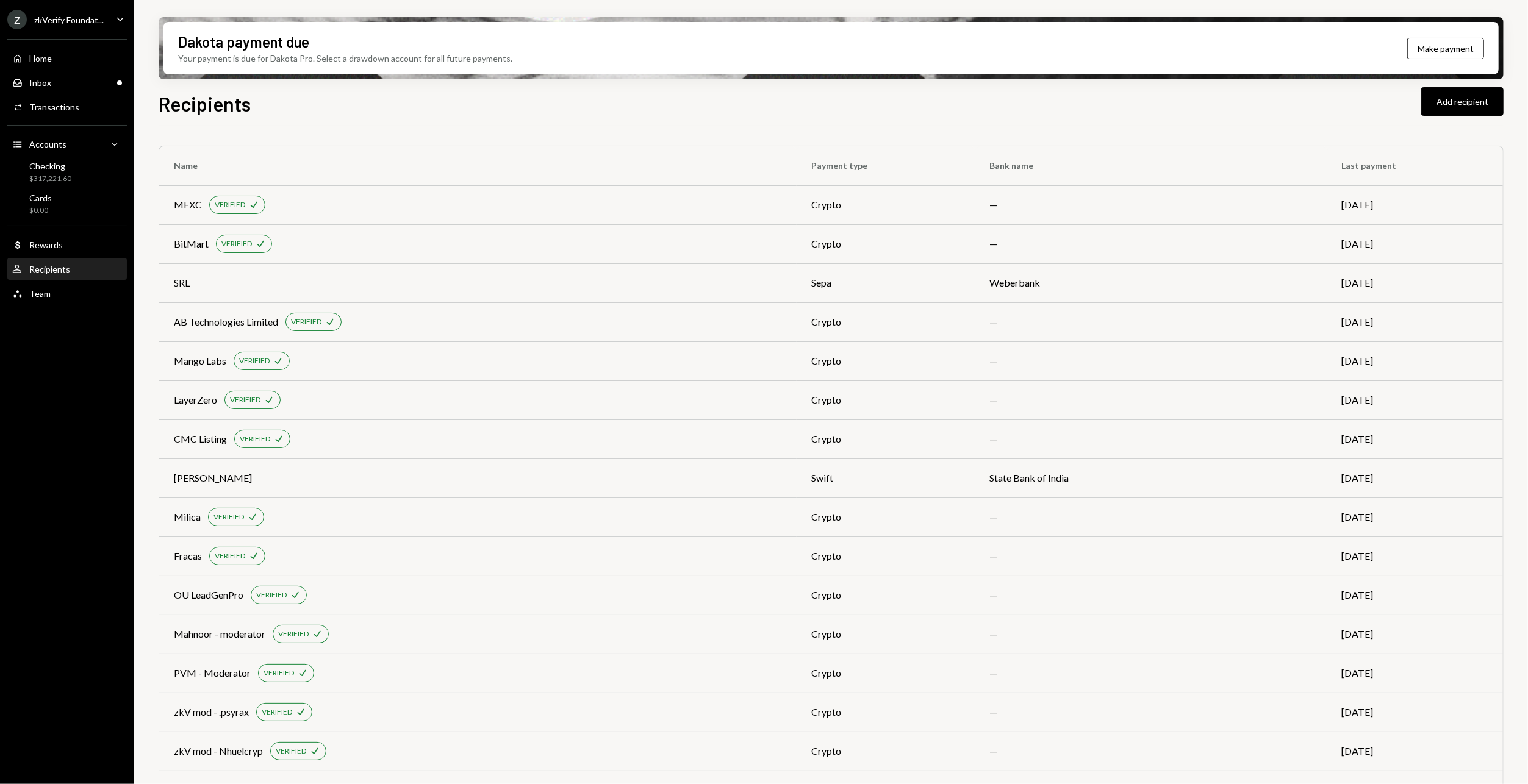
click at [1145, 121] on div "Recipients Add recipient Name Payment type Bank name Last payment MEXC VERIFIED…" at bounding box center [831, 472] width 1344 height 767
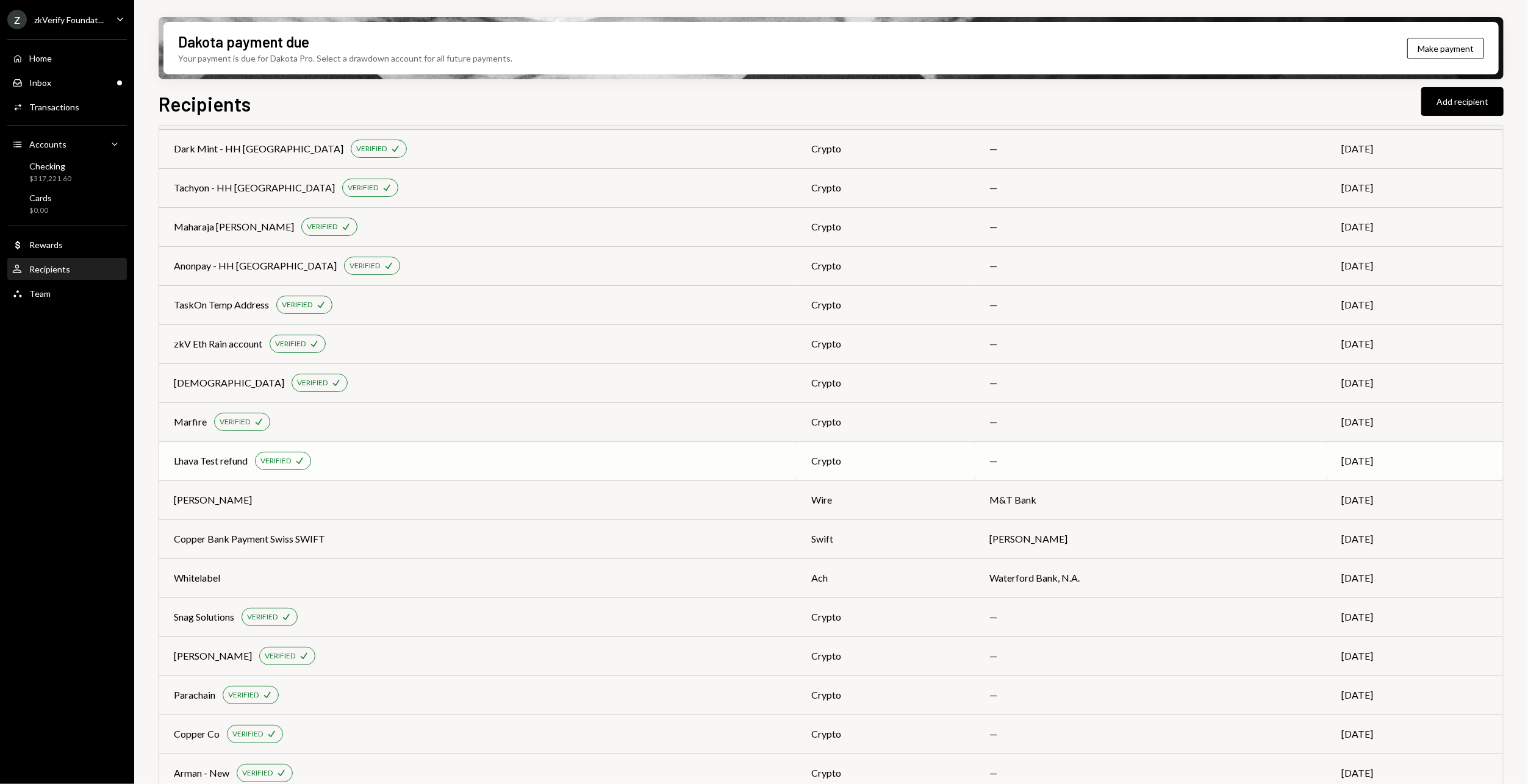
scroll to position [2455, 0]
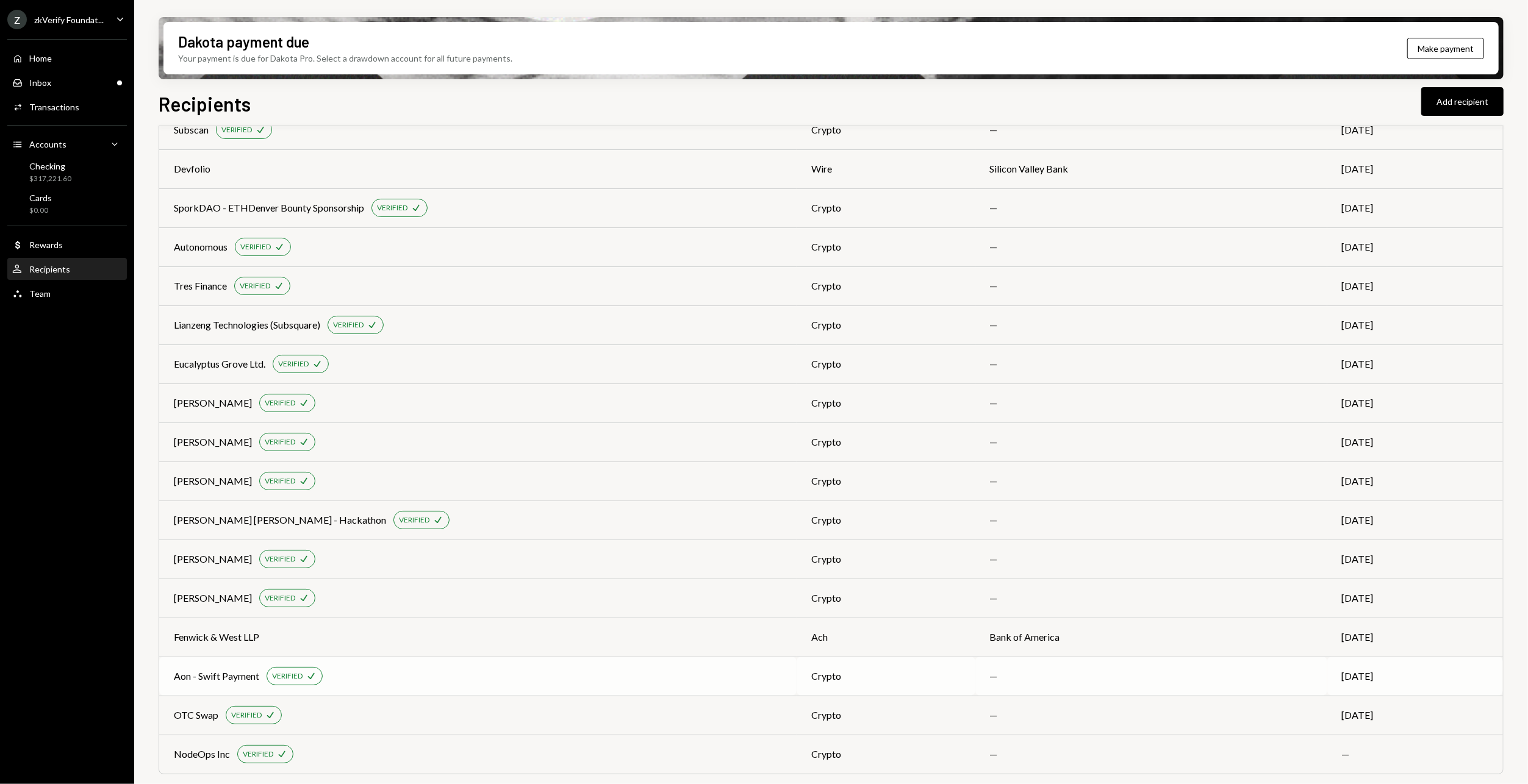
click at [509, 674] on div "Aon - Swift Payment VERIFIED Check" at bounding box center [478, 675] width 608 height 18
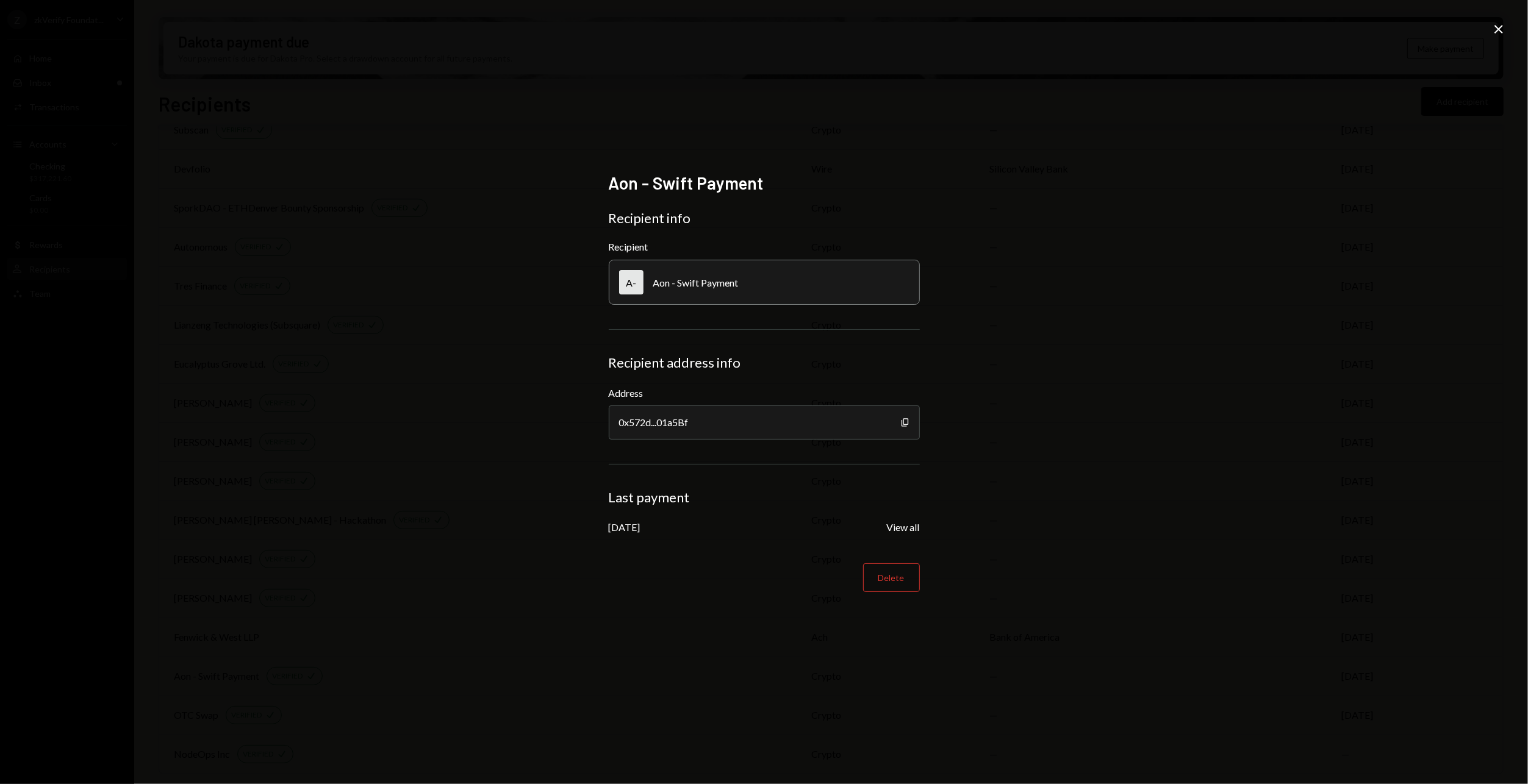
click at [676, 279] on div "Aon - Swift Payment" at bounding box center [695, 283] width 85 height 11
click at [905, 419] on icon "Copy" at bounding box center [905, 423] width 9 height 9
click at [389, 168] on div "Aon - Swift Payment Recipient info Recipient A- Aon - Swift Payment Recipient a…" at bounding box center [764, 392] width 1528 height 784
click at [1499, 30] on icon "Close" at bounding box center [1498, 28] width 14 height 14
